Goal: Information Seeking & Learning: Learn about a topic

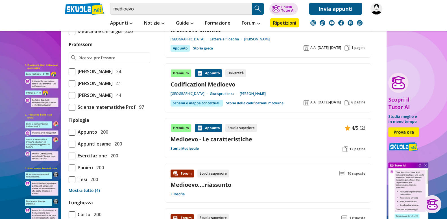
scroll to position [432, 0]
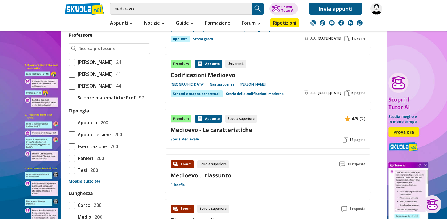
click at [230, 126] on link "Medioevo - Le caratteristiche" at bounding box center [268, 130] width 195 height 8
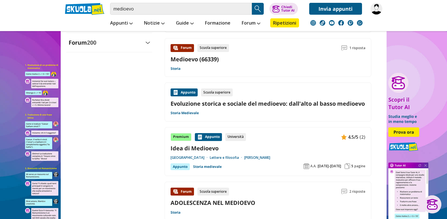
scroll to position [691, 0]
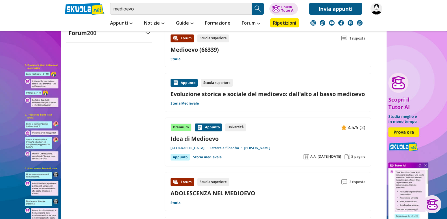
click at [203, 134] on div "Premium [GEOGRAPHIC_DATA] Università 4.5/5 (2) Idea di Medioevo [GEOGRAPHIC_DAT…" at bounding box center [268, 141] width 195 height 37
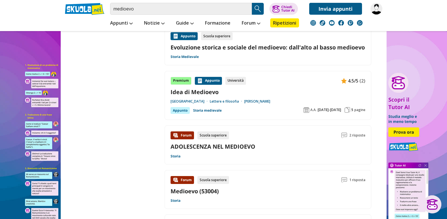
scroll to position [749, 0]
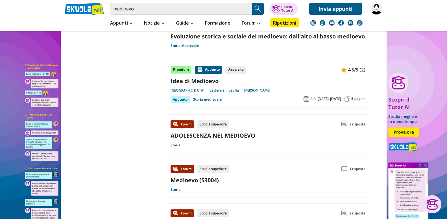
click at [234, 69] on div "Università" at bounding box center [235, 70] width 21 height 8
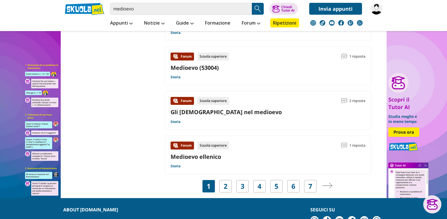
scroll to position [864, 0]
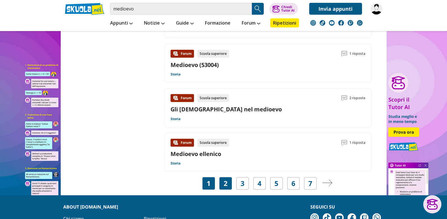
click at [223, 186] on div "2" at bounding box center [225, 183] width 12 height 12
click at [224, 184] on link "2" at bounding box center [226, 183] width 4 height 8
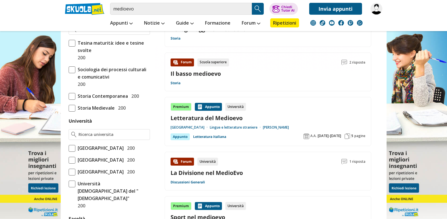
click at [234, 124] on div "Premium Appunto Università Letteratura del Medioevo Università degli studi L'Or…" at bounding box center [268, 121] width 195 height 37
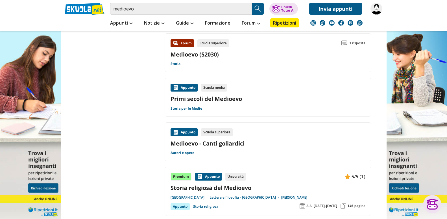
scroll to position [835, 0]
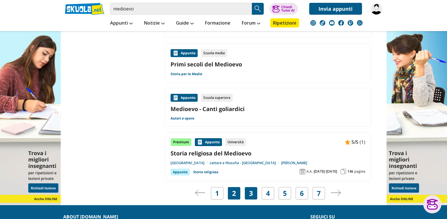
click at [253, 196] on link "3" at bounding box center [251, 193] width 4 height 8
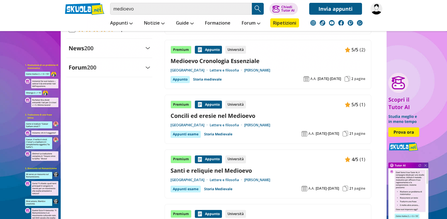
scroll to position [634, 0]
